Goal: Navigation & Orientation: Find specific page/section

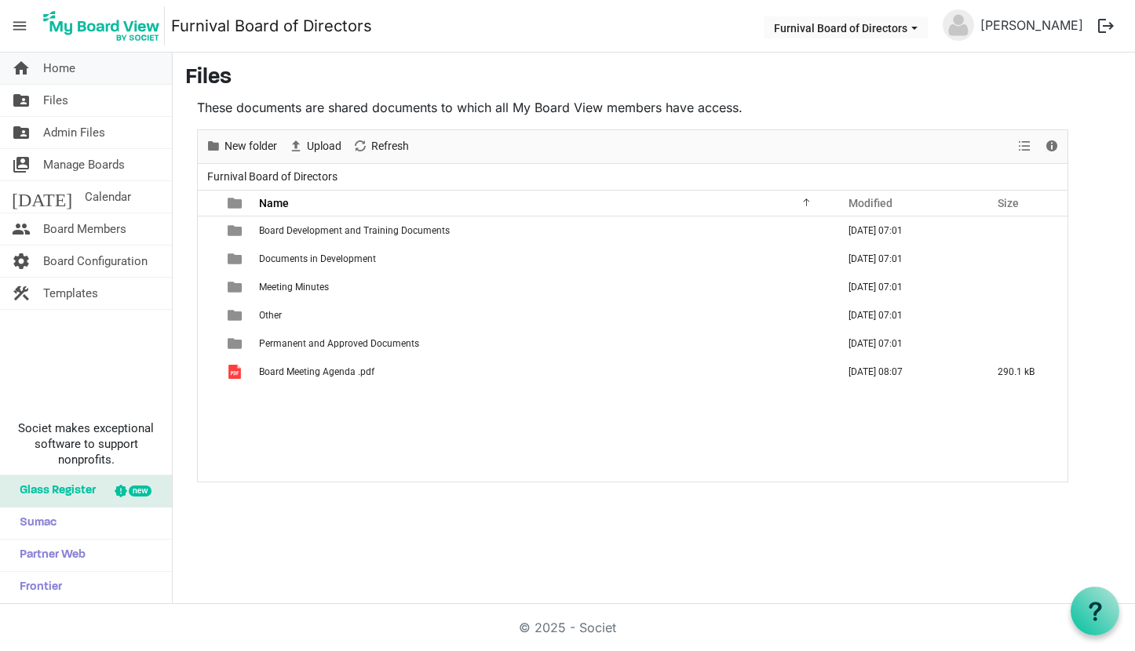
click at [47, 65] on span "Home" at bounding box center [59, 68] width 32 height 31
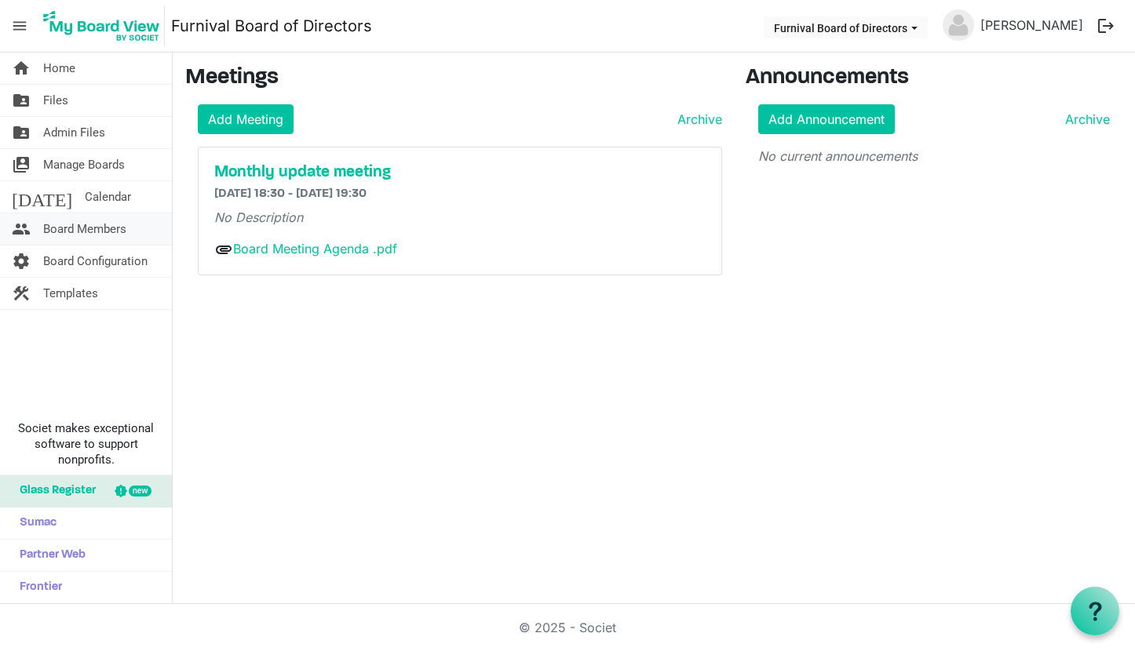
click at [98, 224] on span "Board Members" at bounding box center [84, 228] width 83 height 31
